Goal: Task Accomplishment & Management: Manage account settings

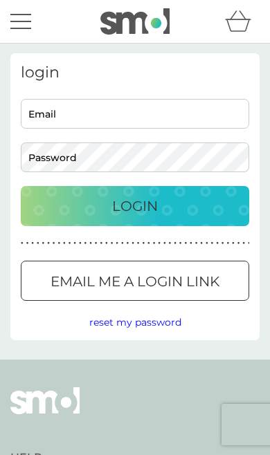
click at [41, 115] on input "Email" at bounding box center [135, 114] width 228 height 30
type input "harriet.fairhurst@gmail.com"
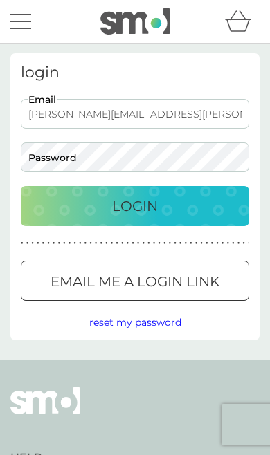
click at [135, 206] on button "Login" at bounding box center [135, 206] width 228 height 40
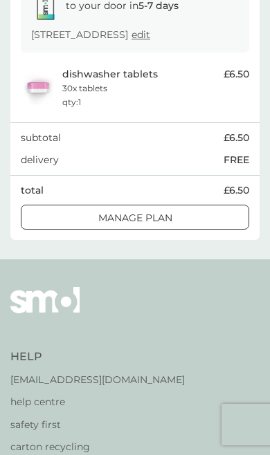
scroll to position [233, 0]
click at [86, 211] on div "Manage plan" at bounding box center [134, 218] width 227 height 15
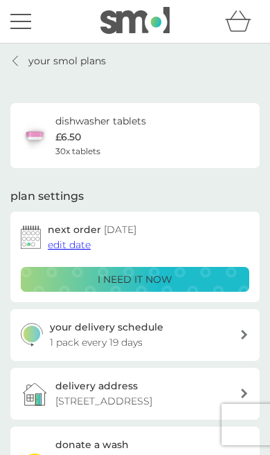
click at [61, 239] on span "edit date" at bounding box center [69, 245] width 43 height 12
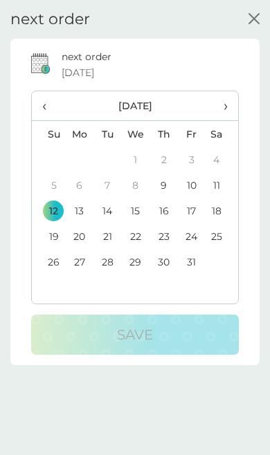
click at [190, 230] on td "24" at bounding box center [192, 237] width 28 height 26
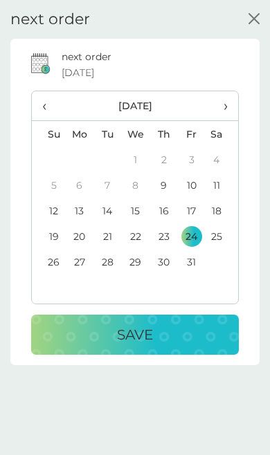
click at [96, 329] on div "Save" at bounding box center [135, 335] width 180 height 22
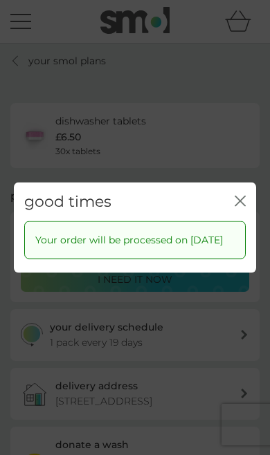
click at [242, 197] on icon "close" at bounding box center [242, 202] width 5 height 10
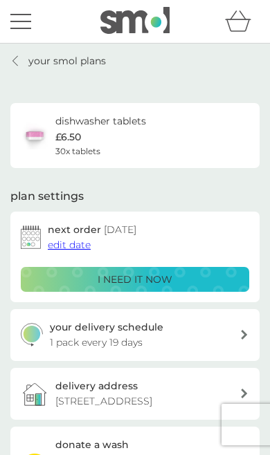
click at [17, 57] on icon at bounding box center [15, 60] width 6 height 11
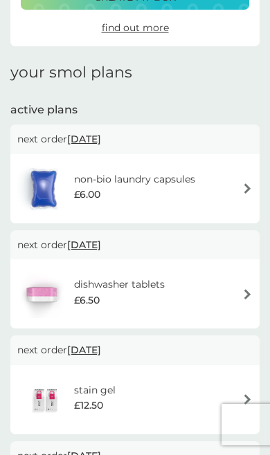
scroll to position [125, 0]
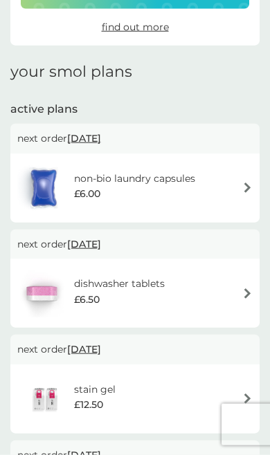
click at [93, 136] on span "[DATE]" at bounding box center [84, 138] width 34 height 26
